Goal: Check status: Check status

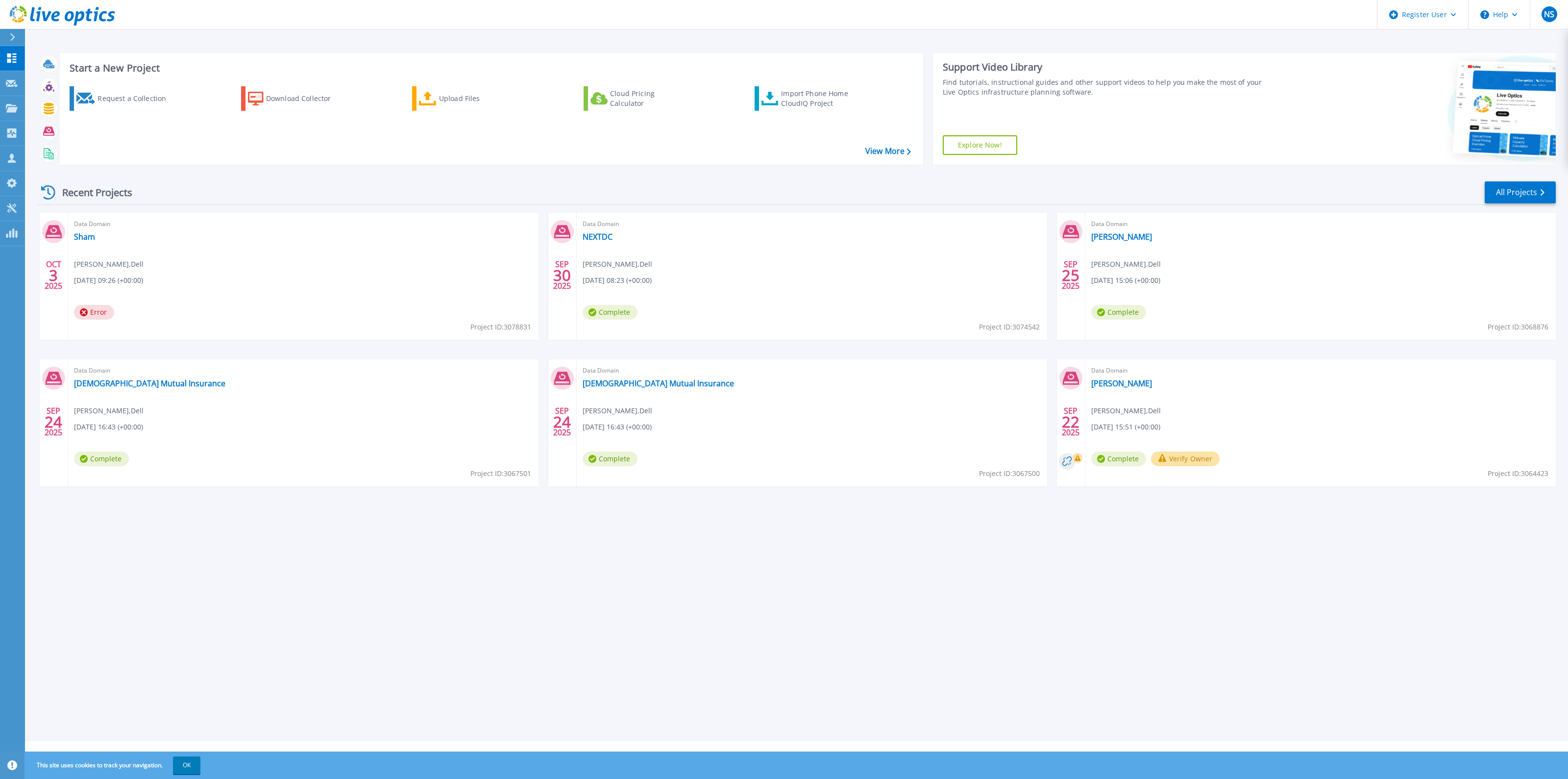
drag, startPoint x: 821, startPoint y: 99, endPoint x: 820, endPoint y: 123, distance: 24.0
click at [821, 125] on div "Request a Collection Download Collector Upload Files Cloud Pricing Calculator I…" at bounding box center [490, 119] width 856 height 81
click at [880, 149] on link "View More" at bounding box center [887, 151] width 45 height 10
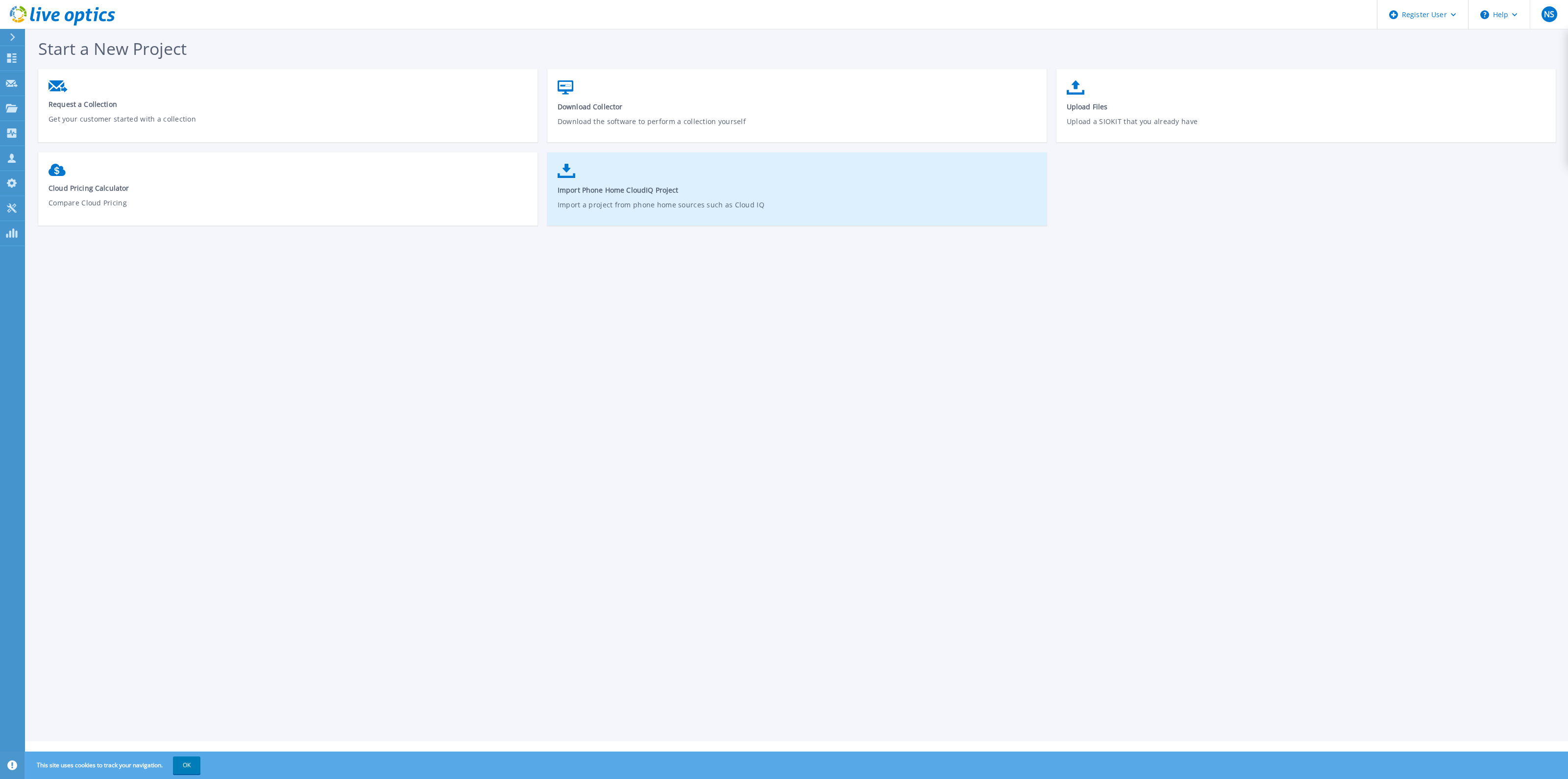
click at [612, 194] on span "Import Phone Home CloudIQ Project" at bounding box center [797, 190] width 479 height 10
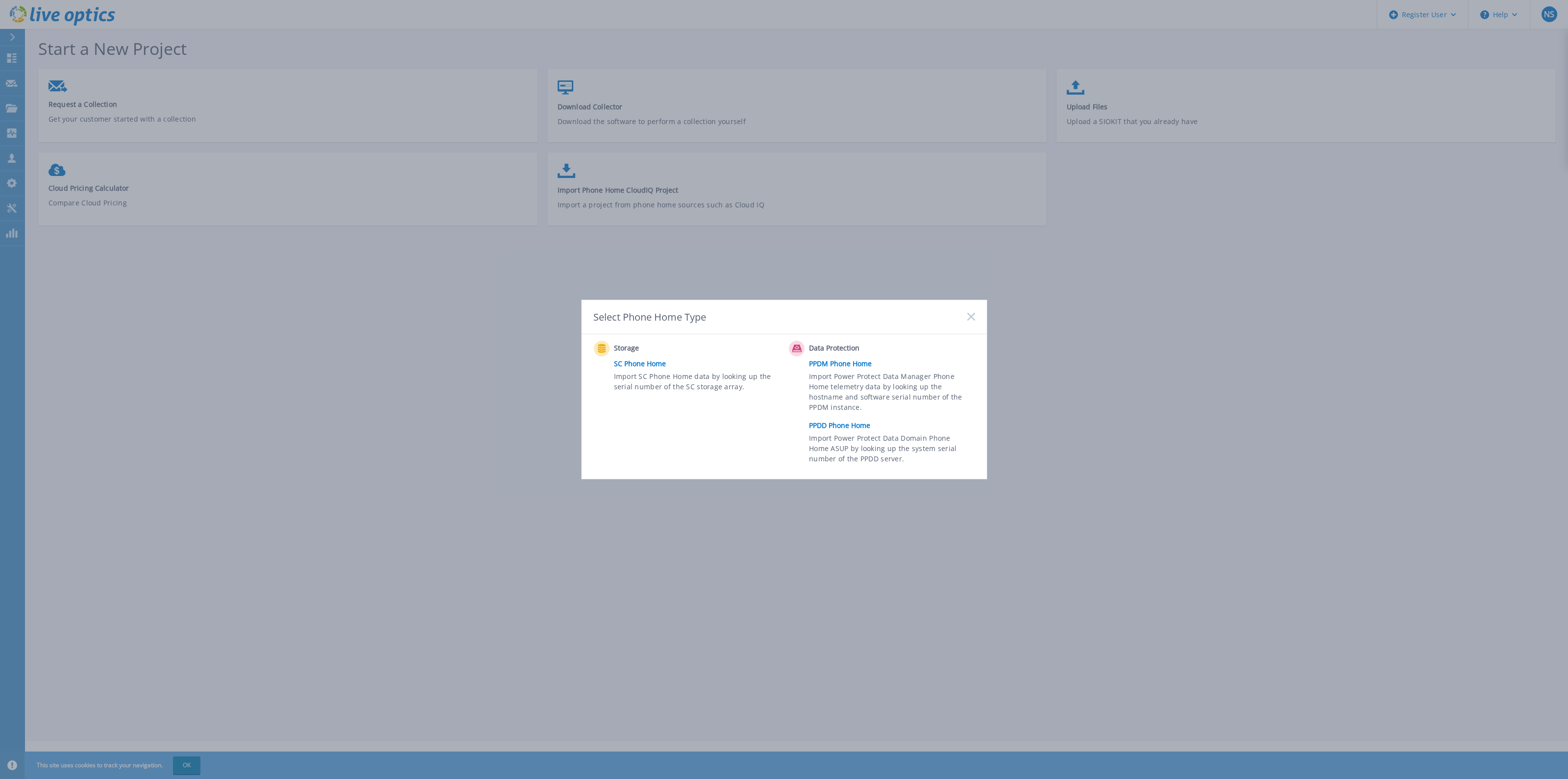
click at [848, 362] on link "PPDM Phone Home" at bounding box center [894, 363] width 170 height 14
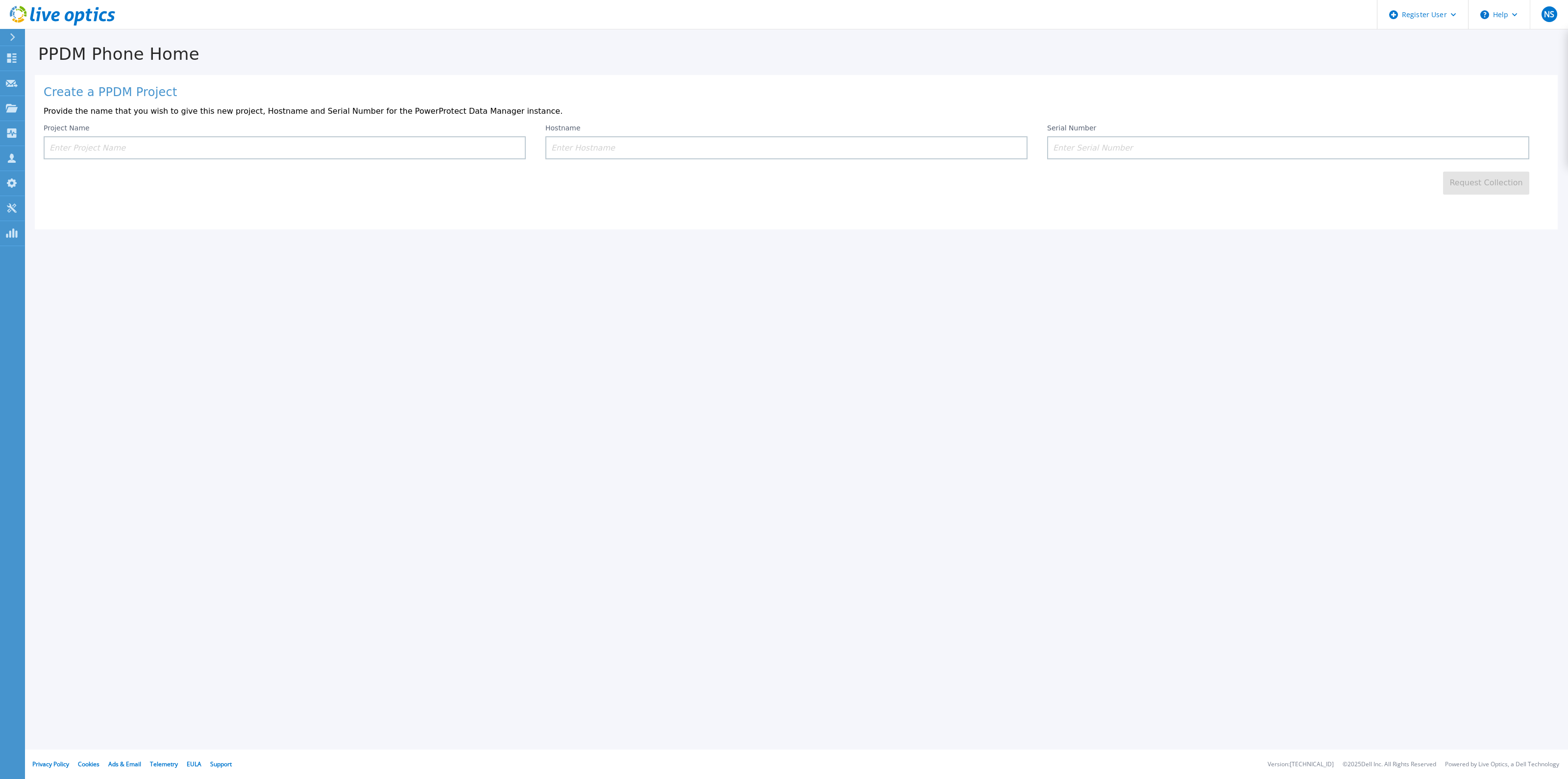
click at [1133, 147] on input at bounding box center [1288, 147] width 482 height 23
paste input "CKM00173801057"
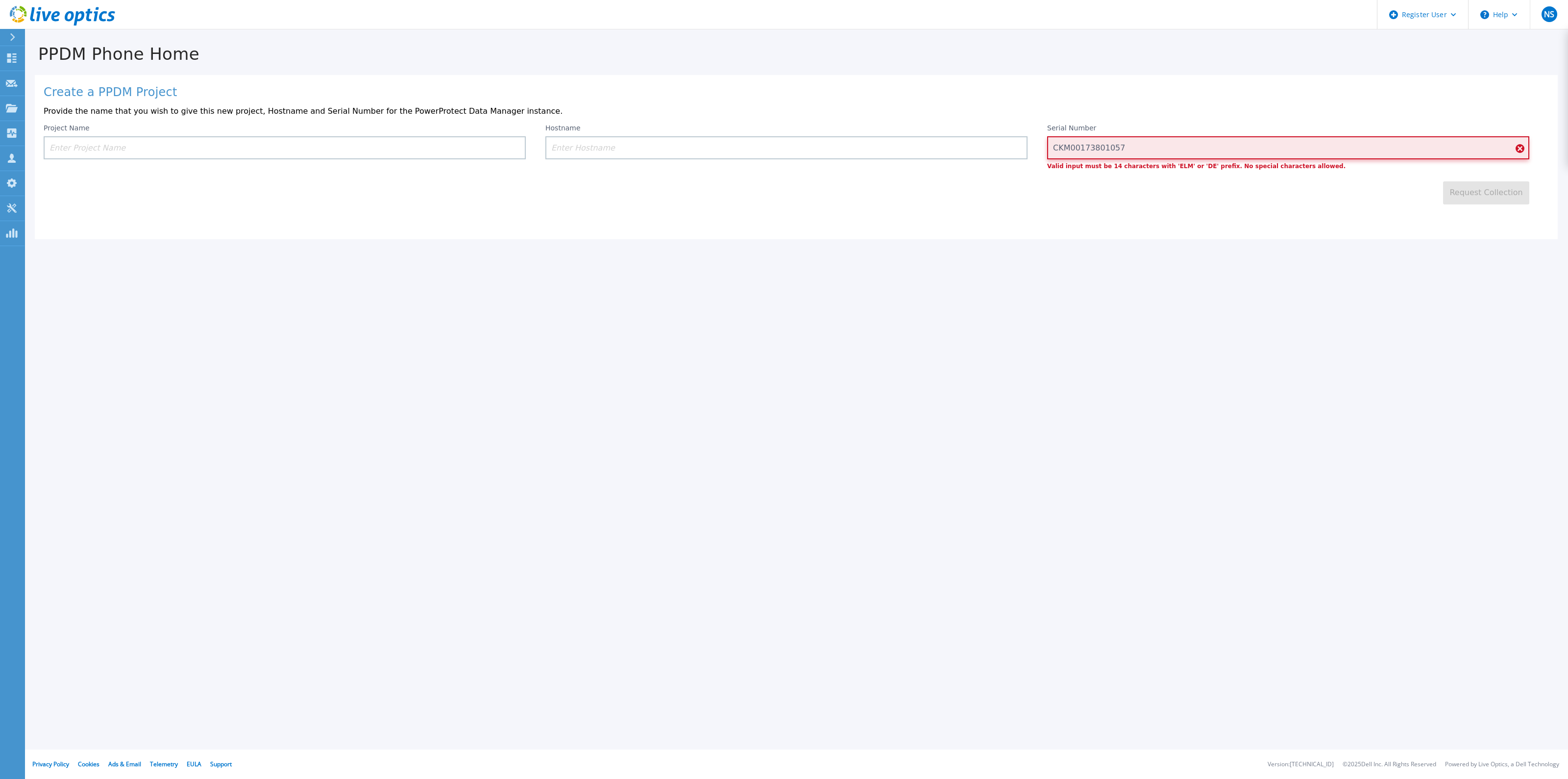
type input "CKM00173801057"
click at [1121, 139] on input "CKM00173801057" at bounding box center [1288, 147] width 482 height 23
click at [373, 143] on input at bounding box center [284, 147] width 482 height 23
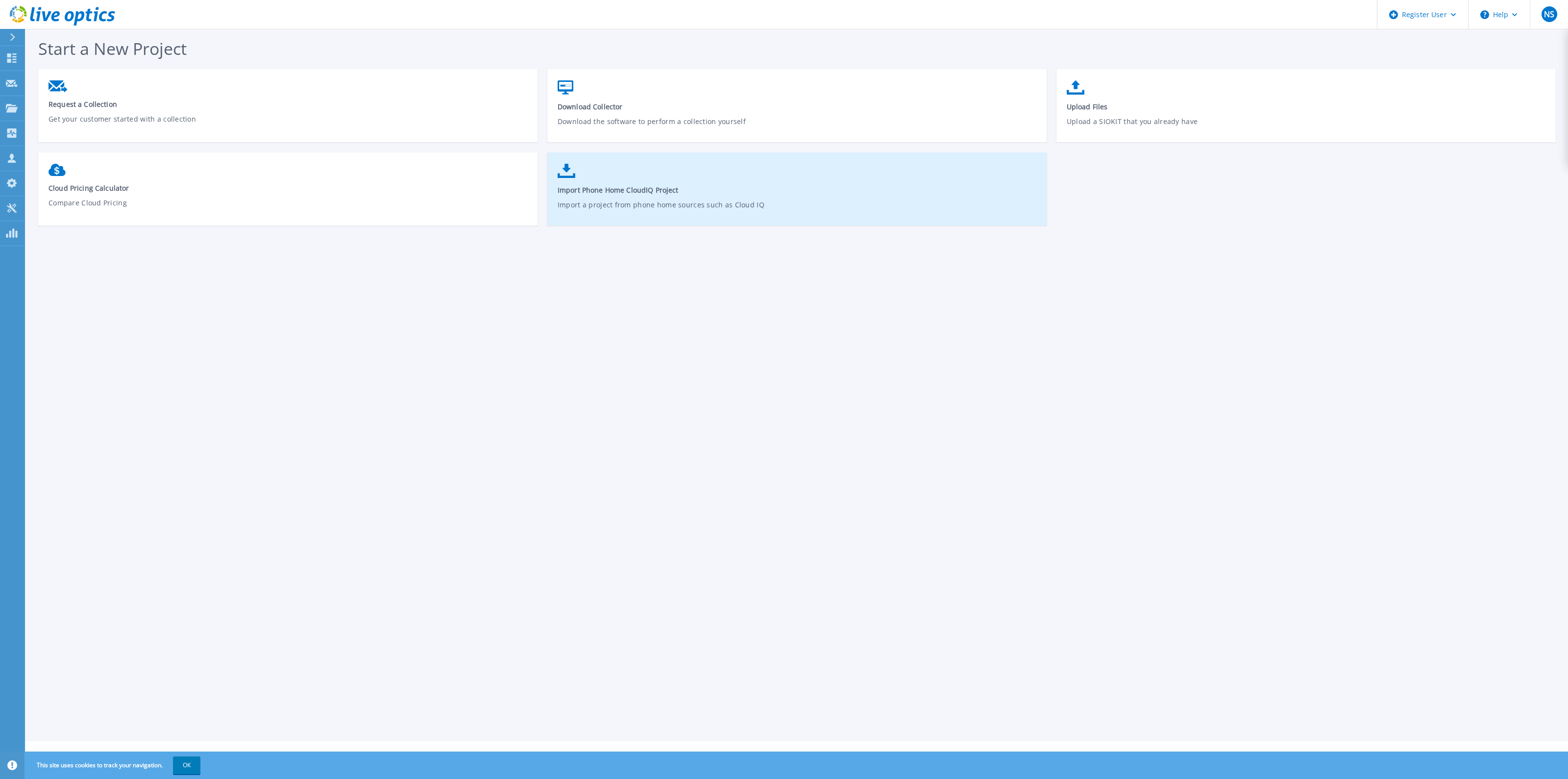
click at [681, 186] on span "Import Phone Home CloudIQ Project" at bounding box center [797, 190] width 479 height 10
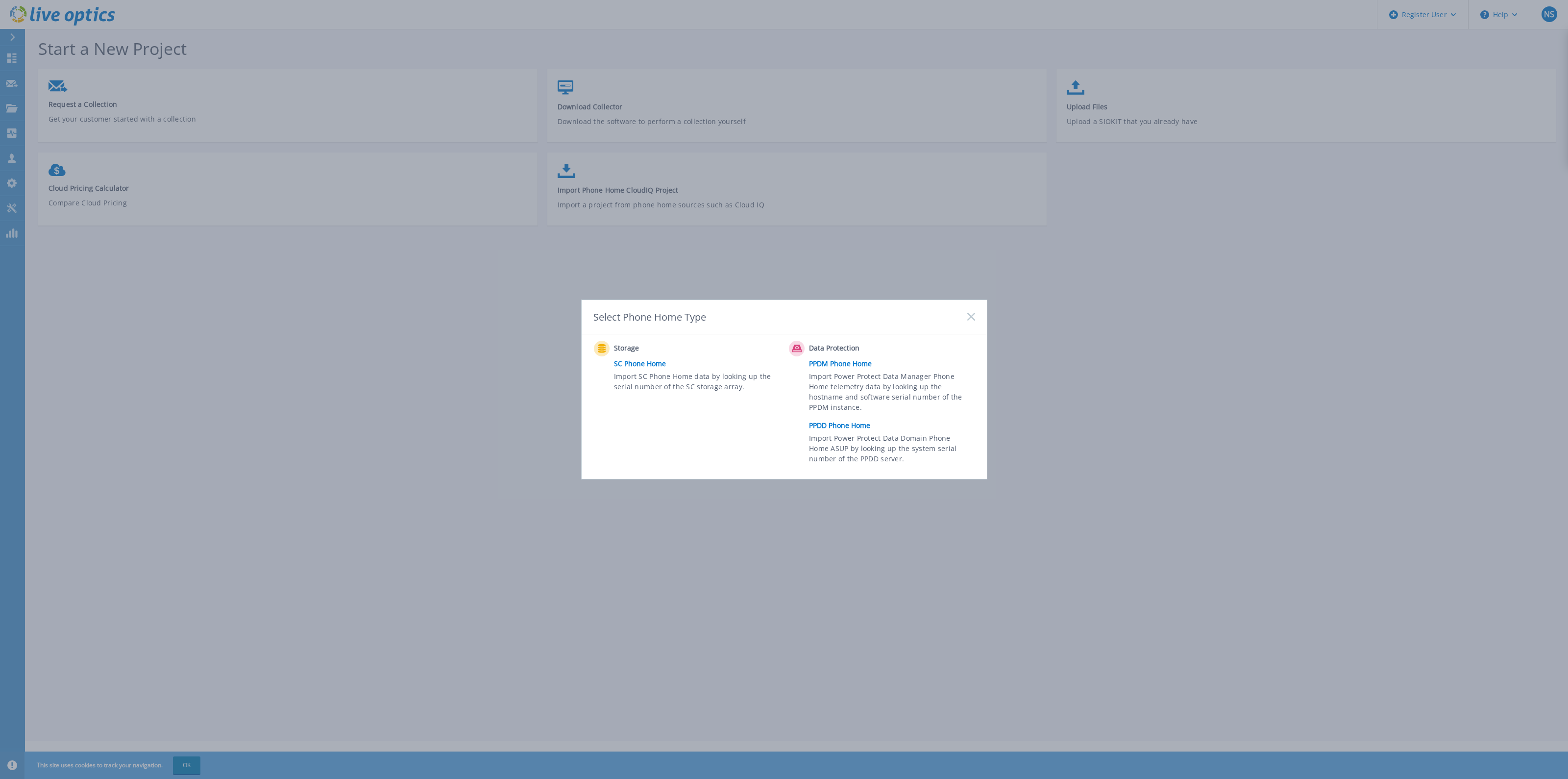
click at [819, 429] on link "PPDD Phone Home" at bounding box center [894, 425] width 170 height 14
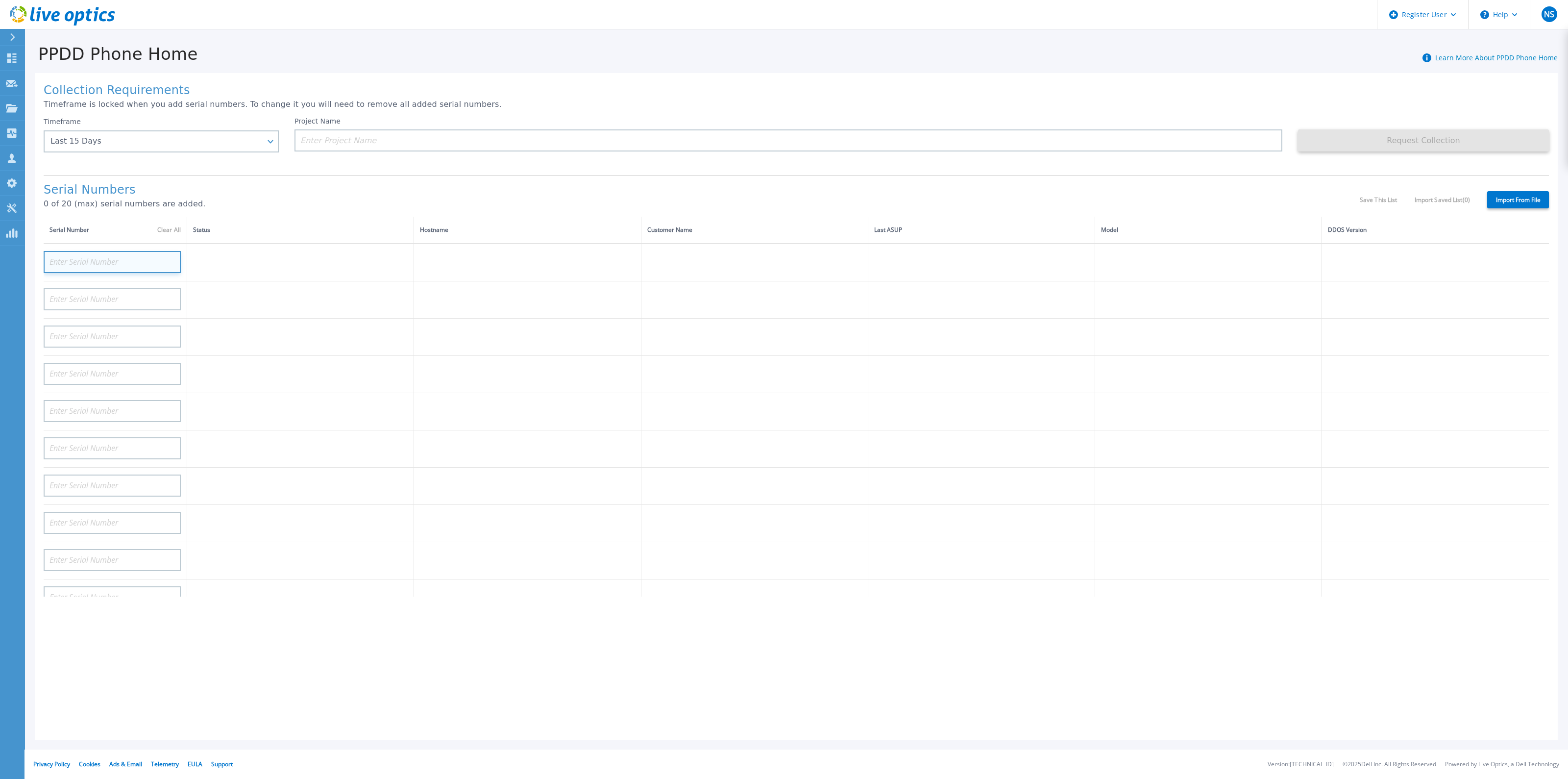
click at [134, 265] on input at bounding box center [112, 262] width 137 height 22
paste input "CKM00173801057"
type input "CKM00173801057"
click at [182, 141] on div "Timeframe Last 15 Days" at bounding box center [161, 135] width 235 height 35
click at [187, 143] on div "Timeframe Last 15 Days" at bounding box center [161, 135] width 235 height 35
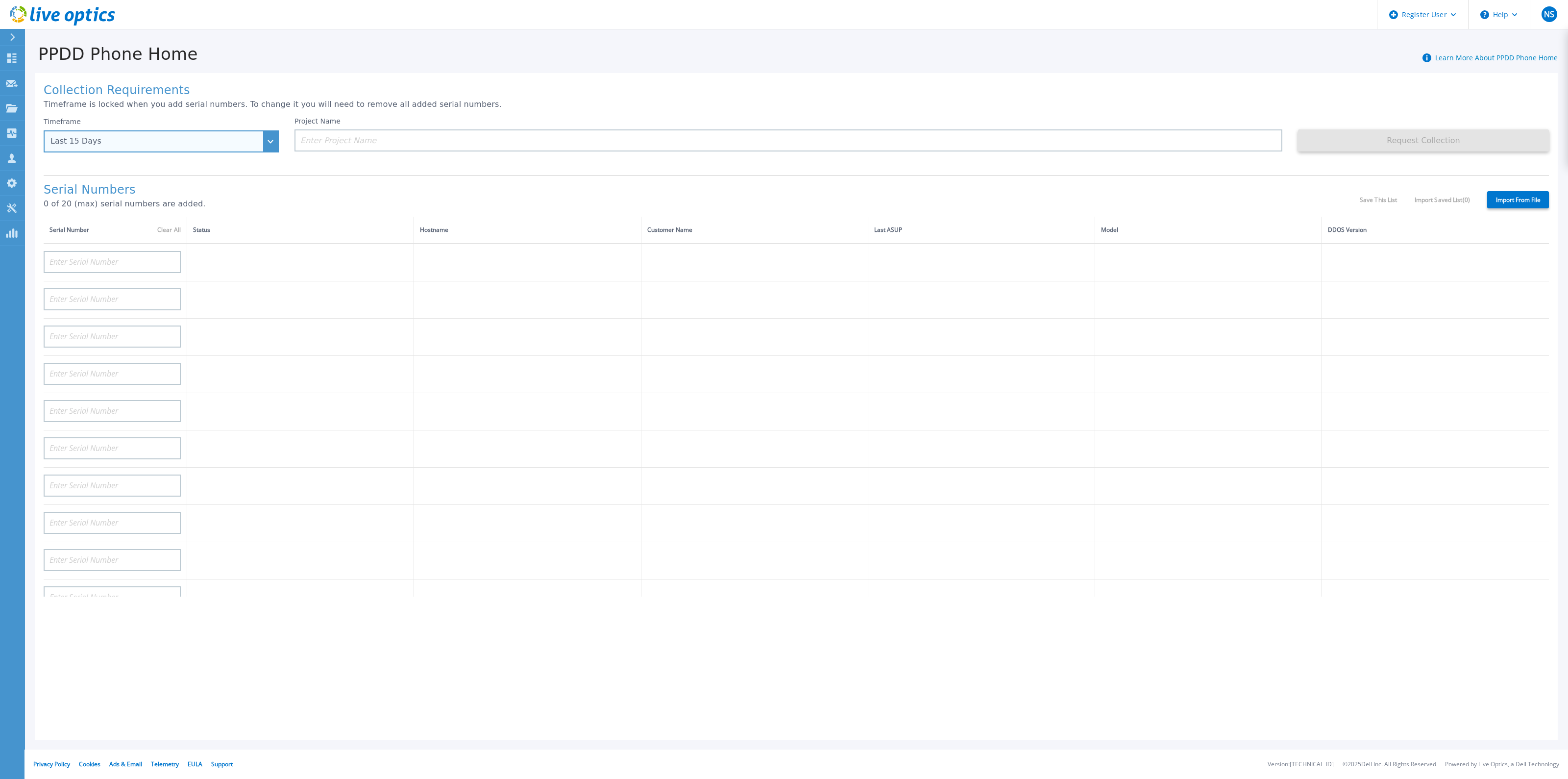
drag, startPoint x: 182, startPoint y: 143, endPoint x: 180, endPoint y: 148, distance: 5.4
click at [182, 143] on div "Last 15 Days" at bounding box center [155, 141] width 211 height 9
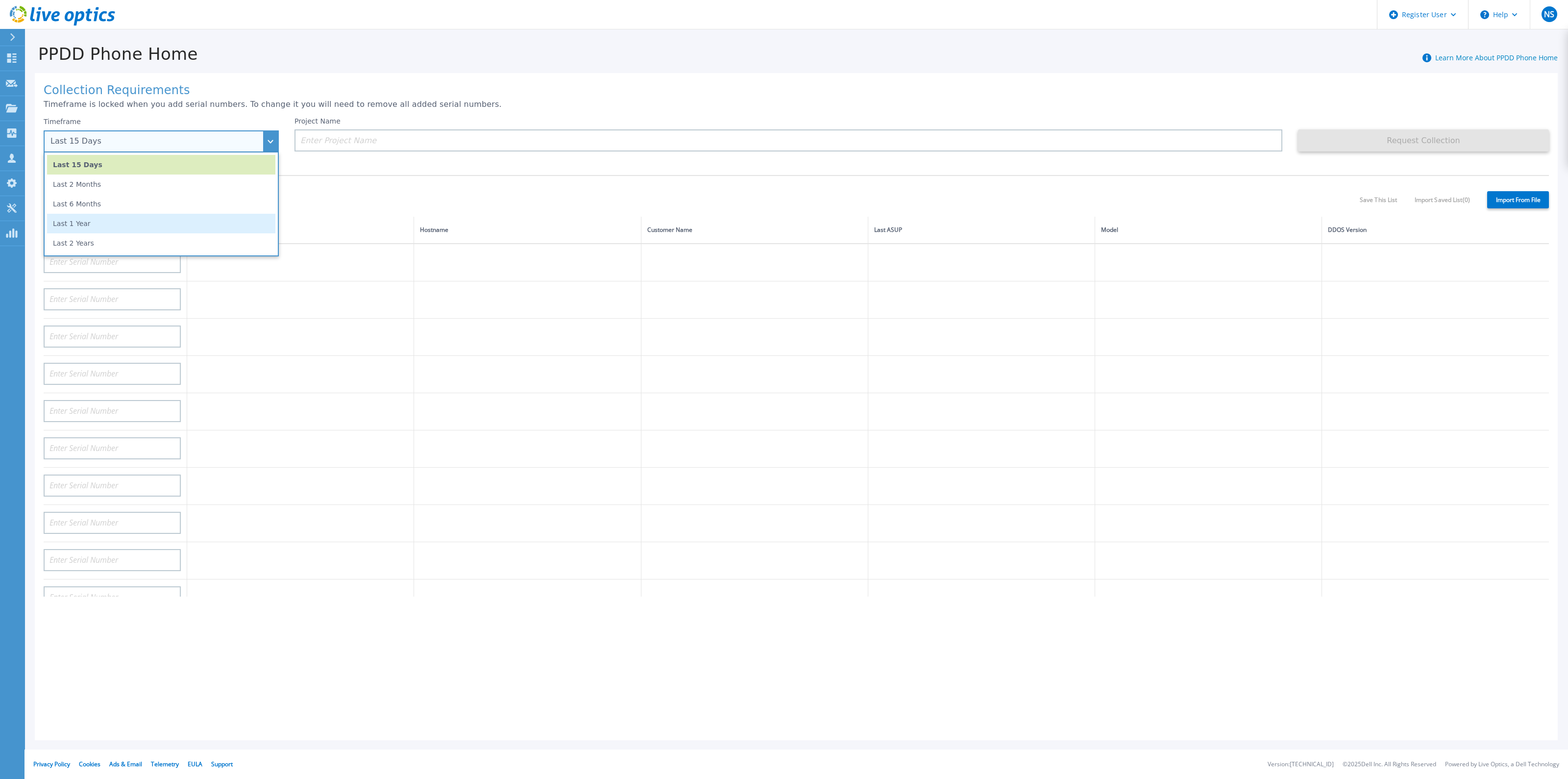
click at [170, 226] on li "Last 1 Year" at bounding box center [161, 223] width 229 height 20
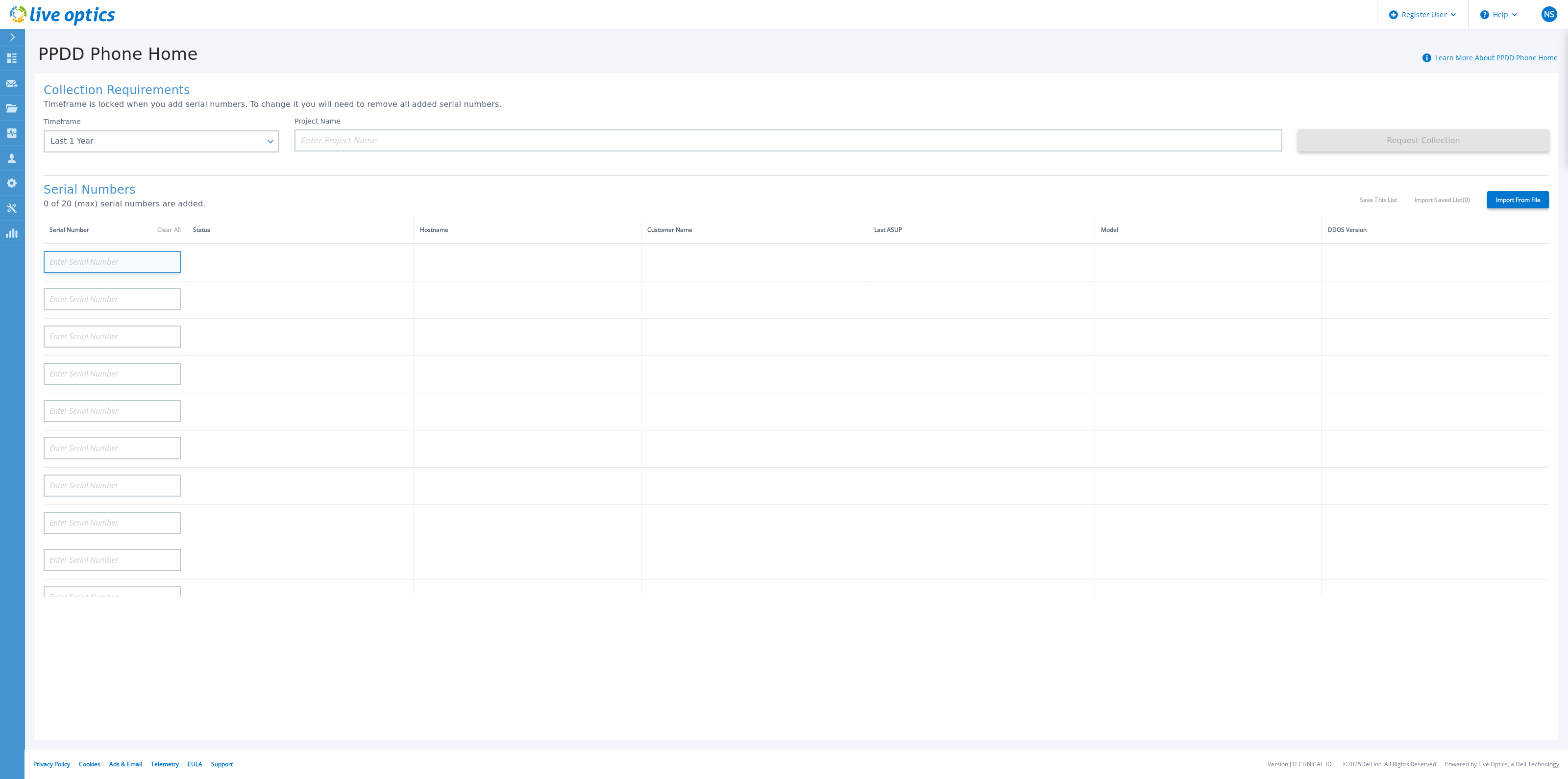
click at [119, 260] on input at bounding box center [112, 262] width 137 height 22
paste input "CKM00173801057"
type input "CKM00173801057"
click at [459, 150] on input at bounding box center [788, 140] width 987 height 22
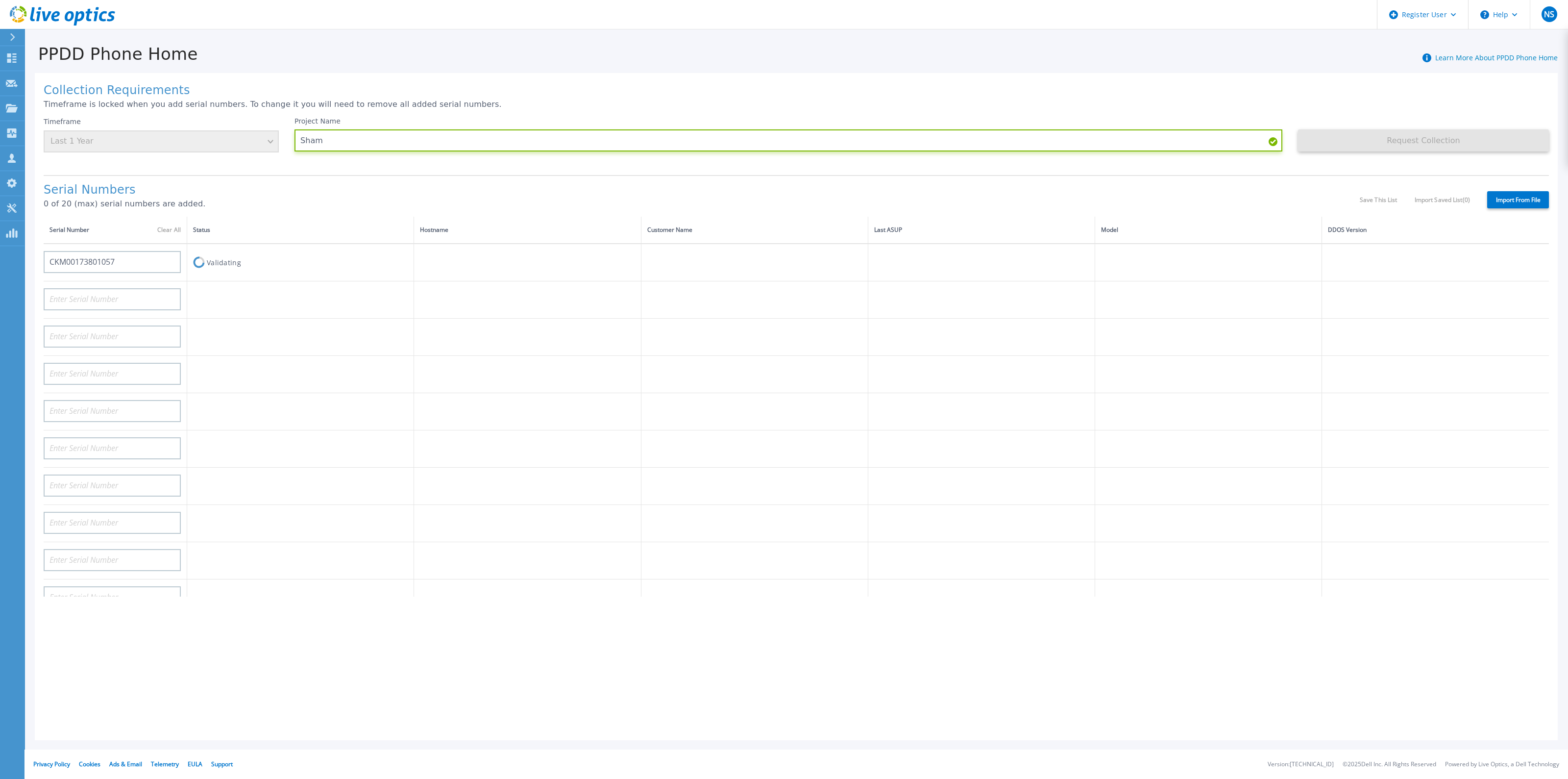
type input "Sham"
click at [1419, 166] on div "Request Collection This might take a few minutes please wait..." at bounding box center [1423, 142] width 251 height 50
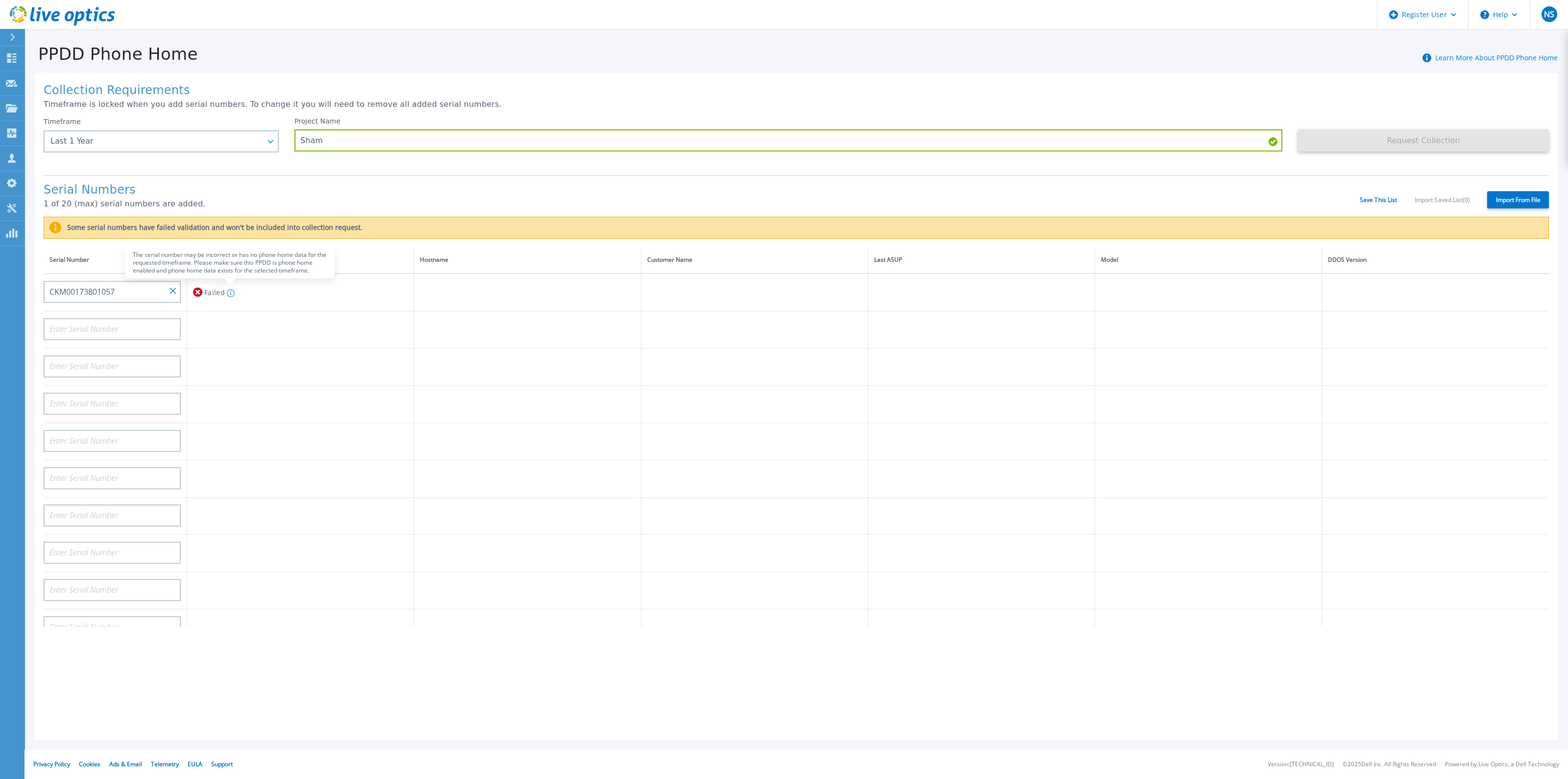
click at [233, 286] on div "The serial number may be incorrect or has no phone home data for the requested …" at bounding box center [229, 292] width 10 height 18
click at [111, 292] on input "CKM00173801057" at bounding box center [112, 292] width 137 height 22
